Goal: Task Accomplishment & Management: Manage account settings

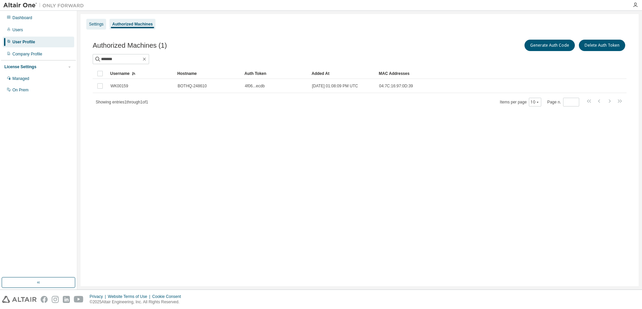
click at [101, 24] on div "Settings" at bounding box center [96, 23] width 14 height 5
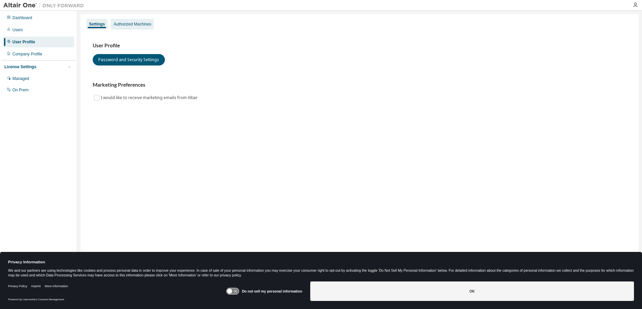
click at [138, 22] on div "Authorized Machines" at bounding box center [132, 23] width 38 height 5
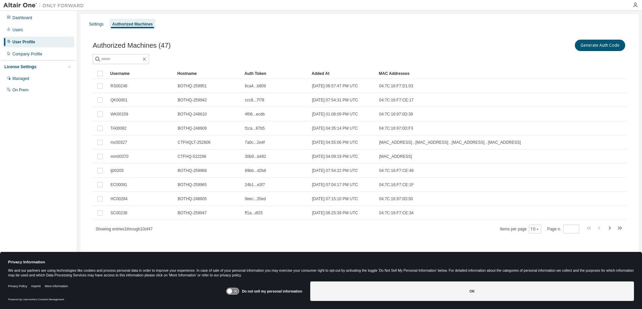
click at [122, 72] on div "Username" at bounding box center [141, 73] width 62 height 11
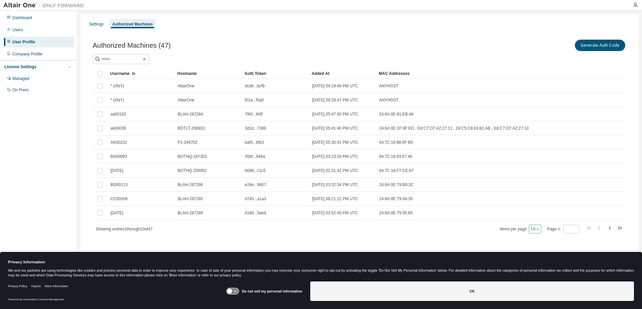
click at [537, 228] on icon "button" at bounding box center [537, 229] width 4 height 4
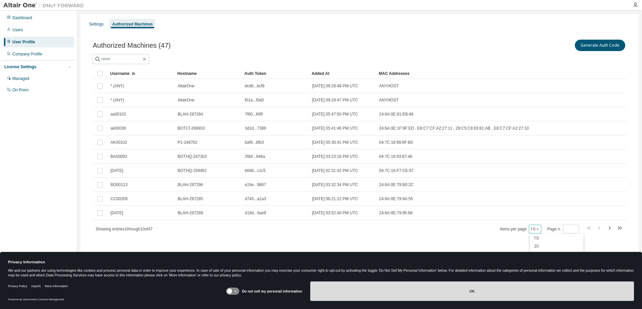
click at [466, 290] on button "OK" at bounding box center [471, 290] width 323 height 19
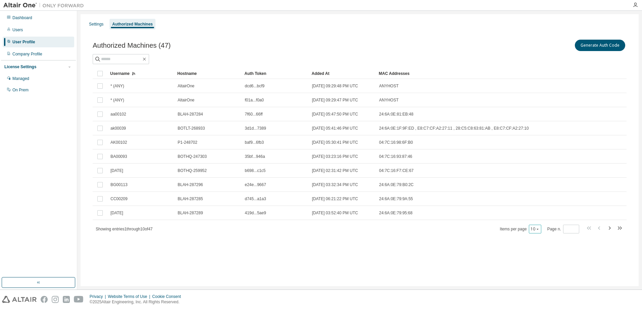
click at [538, 231] on icon "button" at bounding box center [537, 229] width 4 height 4
click at [536, 270] on div "100" at bounding box center [557, 270] width 54 height 8
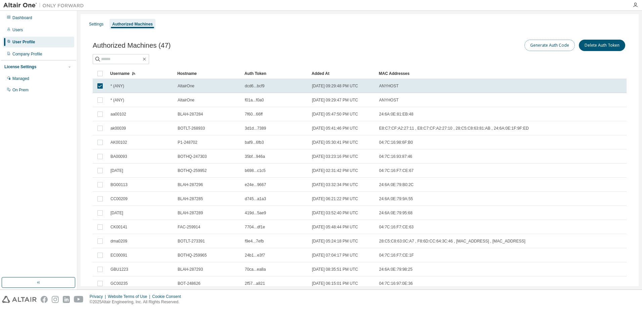
click at [546, 45] on button "Generate Auth Code" at bounding box center [549, 45] width 50 height 11
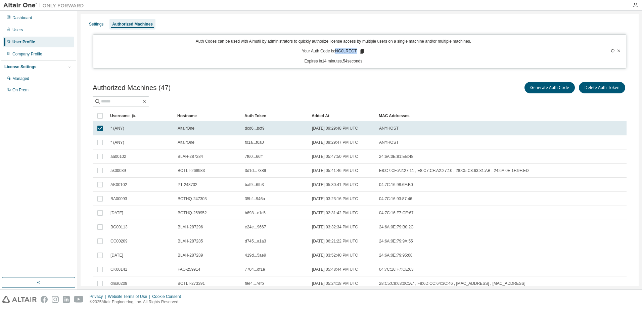
drag, startPoint x: 336, startPoint y: 50, endPoint x: 355, endPoint y: 55, distance: 19.9
click at [355, 55] on div "Auth Codes can be used with Almutil by administrators to quickly authorize lice…" at bounding box center [333, 52] width 472 height 26
drag, startPoint x: 355, startPoint y: 55, endPoint x: 349, endPoint y: 52, distance: 6.6
copy p "NG0LREGT"
click at [120, 100] on input "text" at bounding box center [121, 101] width 40 height 7
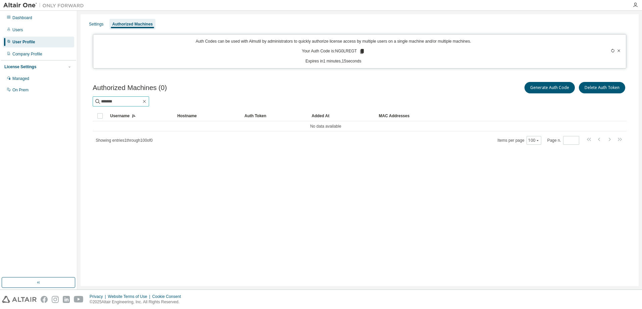
drag, startPoint x: 119, startPoint y: 102, endPoint x: 89, endPoint y: 101, distance: 30.5
click at [89, 101] on div "Authorized Machines (0) Generate Auth Code Delete Auth Token ******* Clear Load…" at bounding box center [360, 117] width 550 height 90
type input "*******"
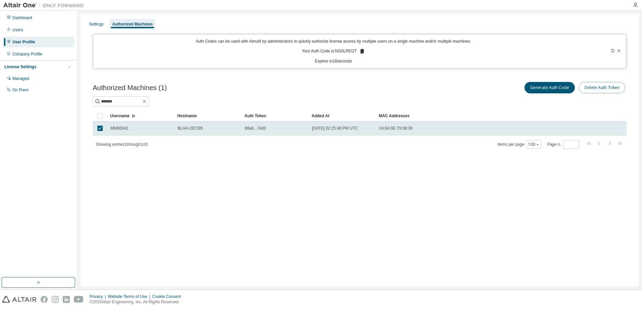
click at [605, 85] on button "Delete Auth Token" at bounding box center [602, 87] width 46 height 11
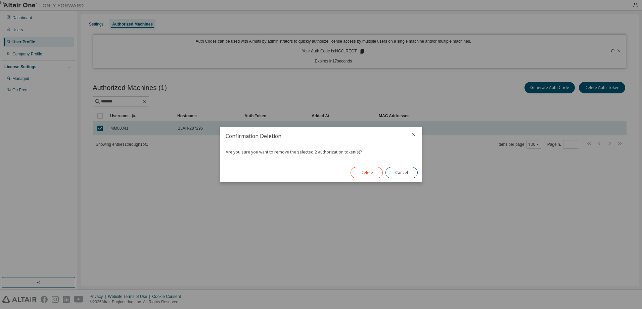
click at [360, 169] on button "Delete" at bounding box center [366, 172] width 32 height 11
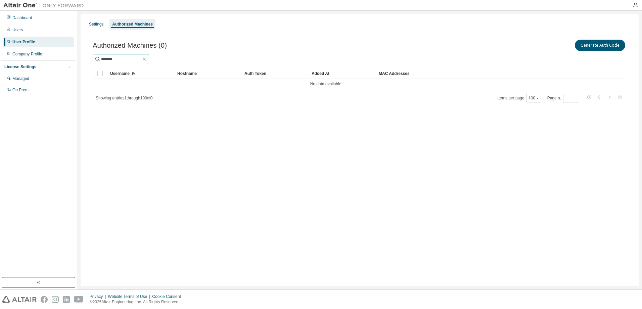
drag, startPoint x: 124, startPoint y: 59, endPoint x: 61, endPoint y: 60, distance: 63.1
click at [61, 60] on div "Dashboard Users User Profile Company Profile License Settings Managed On Prem S…" at bounding box center [321, 150] width 642 height 279
click at [147, 57] on icon "button" at bounding box center [144, 58] width 5 height 5
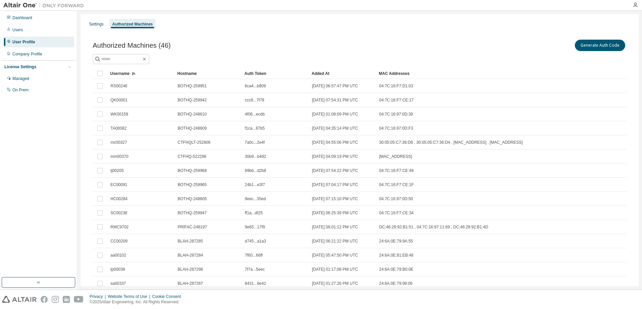
click at [125, 71] on div "Username" at bounding box center [141, 73] width 62 height 11
click at [123, 73] on div "Username" at bounding box center [141, 73] width 62 height 11
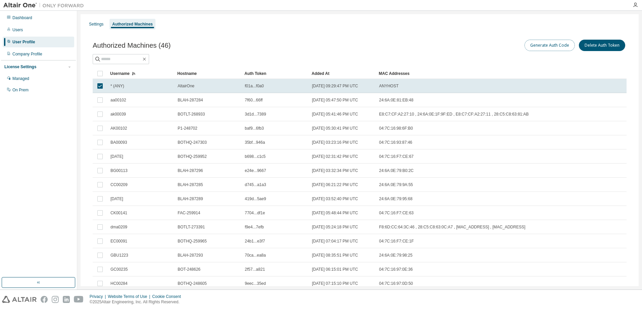
click at [547, 45] on button "Generate Auth Code" at bounding box center [549, 45] width 50 height 11
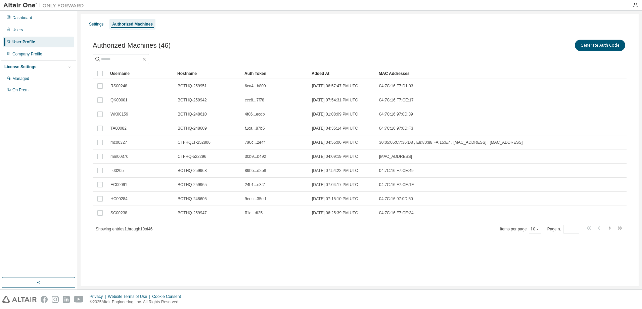
click at [121, 73] on div "Username" at bounding box center [141, 73] width 62 height 11
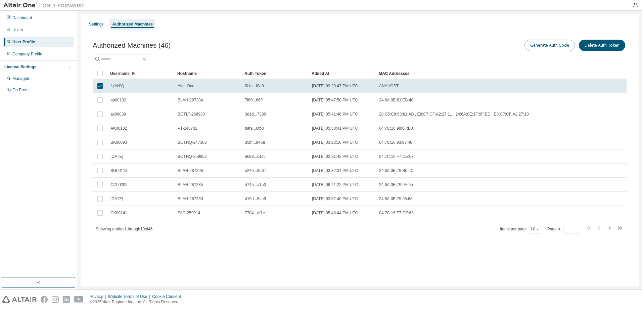
click at [543, 44] on button "Generate Auth Code" at bounding box center [549, 45] width 50 height 11
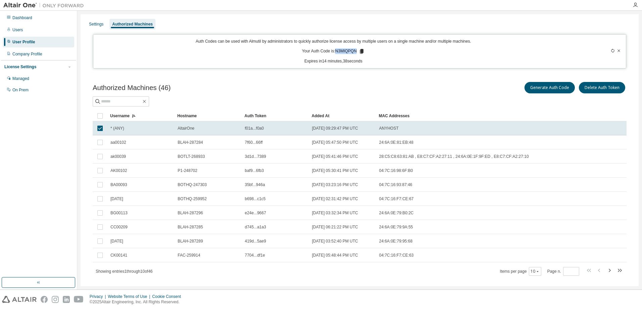
drag, startPoint x: 335, startPoint y: 52, endPoint x: 355, endPoint y: 52, distance: 20.5
click at [355, 52] on p "Your Auth Code is: N3MIQPQN" at bounding box center [333, 51] width 63 height 6
drag, startPoint x: 355, startPoint y: 52, endPoint x: 349, endPoint y: 52, distance: 6.7
copy p "N3MIQPQN"
click at [617, 50] on icon at bounding box center [618, 50] width 3 height 2
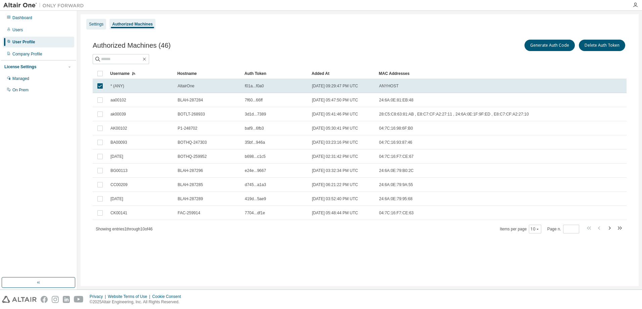
click at [96, 24] on div "Settings" at bounding box center [96, 23] width 14 height 5
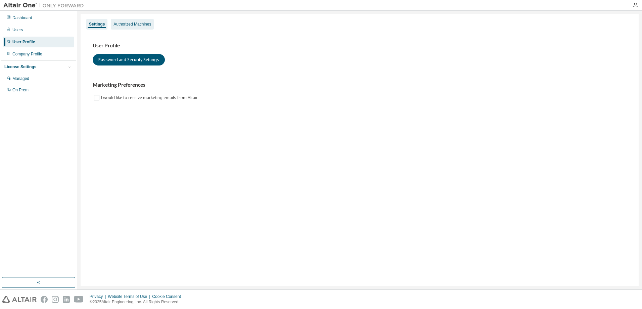
click at [133, 23] on div "Authorized Machines" at bounding box center [132, 23] width 38 height 5
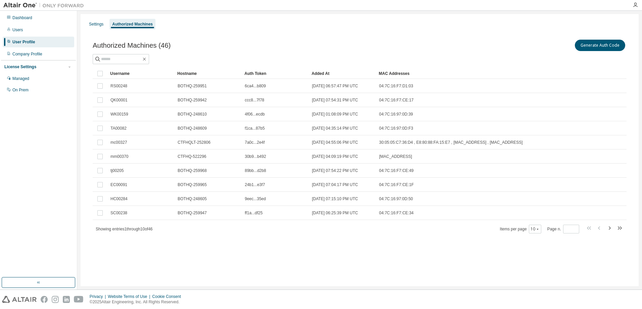
click at [120, 74] on div "Username" at bounding box center [141, 73] width 62 height 11
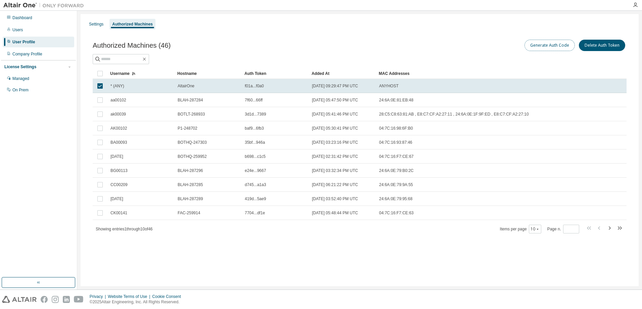
click at [548, 42] on button "Generate Auth Code" at bounding box center [549, 45] width 50 height 11
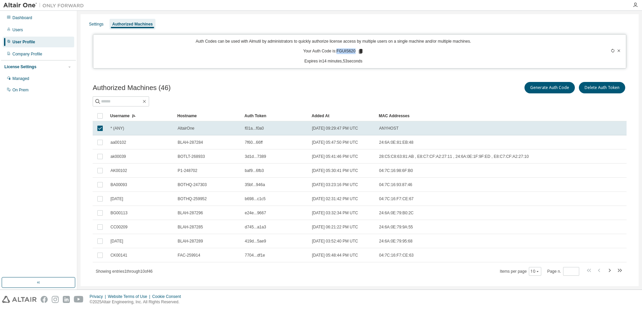
drag, startPoint x: 336, startPoint y: 53, endPoint x: 354, endPoint y: 52, distance: 18.1
click at [354, 52] on p "Your Auth Code is: FGUIS620" at bounding box center [333, 51] width 60 height 6
drag, startPoint x: 354, startPoint y: 52, endPoint x: 348, endPoint y: 52, distance: 6.0
copy p "FGUIS620"
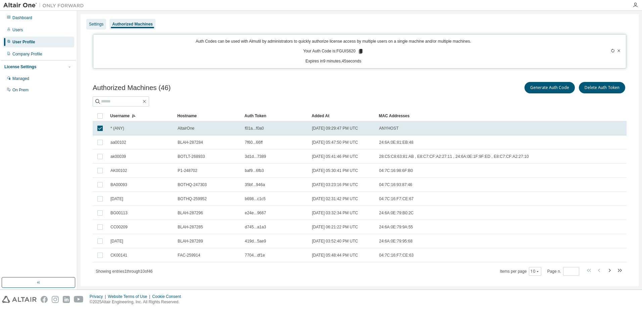
click at [99, 27] on div "Settings" at bounding box center [96, 24] width 20 height 11
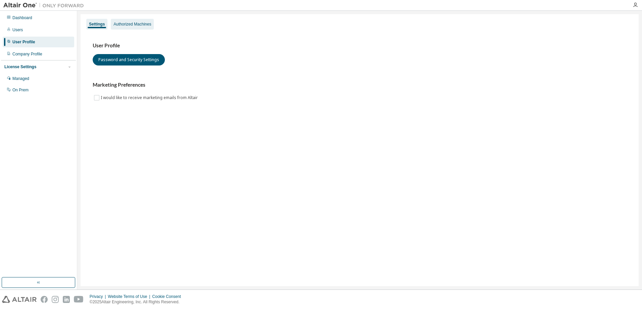
click at [122, 25] on div "Authorized Machines" at bounding box center [132, 23] width 38 height 5
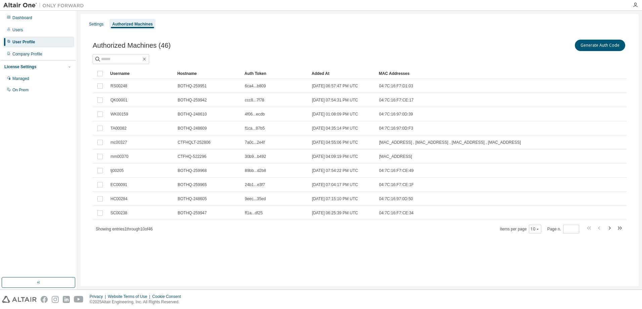
click at [120, 72] on div "Username" at bounding box center [141, 73] width 62 height 11
click at [539, 228] on icon "button" at bounding box center [537, 229] width 4 height 4
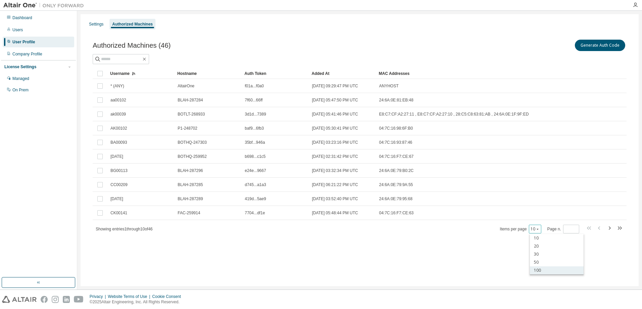
click at [540, 267] on div "100" at bounding box center [557, 270] width 54 height 8
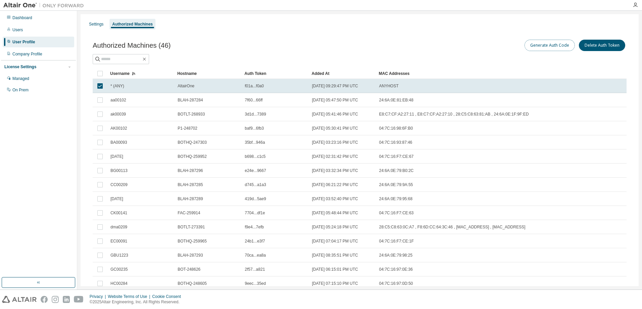
click at [546, 45] on button "Generate Auth Code" at bounding box center [549, 45] width 50 height 11
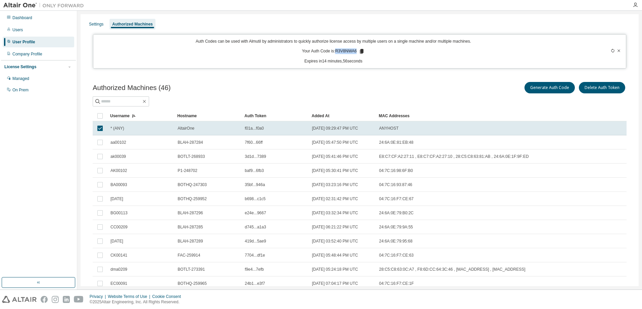
drag, startPoint x: 335, startPoint y: 52, endPoint x: 356, endPoint y: 51, distance: 21.5
click at [356, 51] on p "Your Auth Code is: R3V8NWA6" at bounding box center [333, 51] width 63 height 6
drag, startPoint x: 356, startPoint y: 51, endPoint x: 347, endPoint y: 51, distance: 9.4
copy p "R3V8NWA6"
click at [617, 51] on icon at bounding box center [618, 50] width 3 height 2
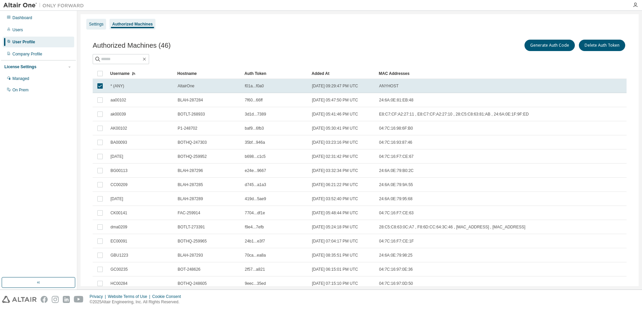
click at [97, 28] on div "Settings" at bounding box center [96, 24] width 20 height 11
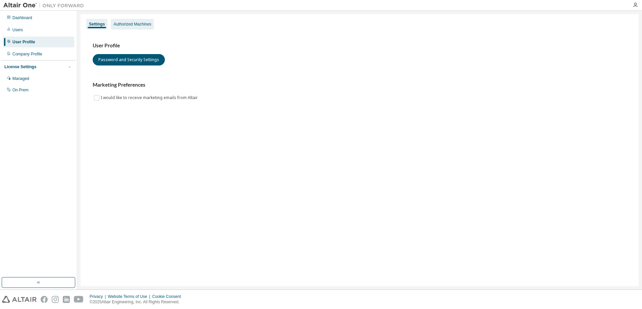
click at [129, 23] on div "Authorized Machines" at bounding box center [132, 23] width 38 height 5
